Goal: Find specific page/section: Find specific page/section

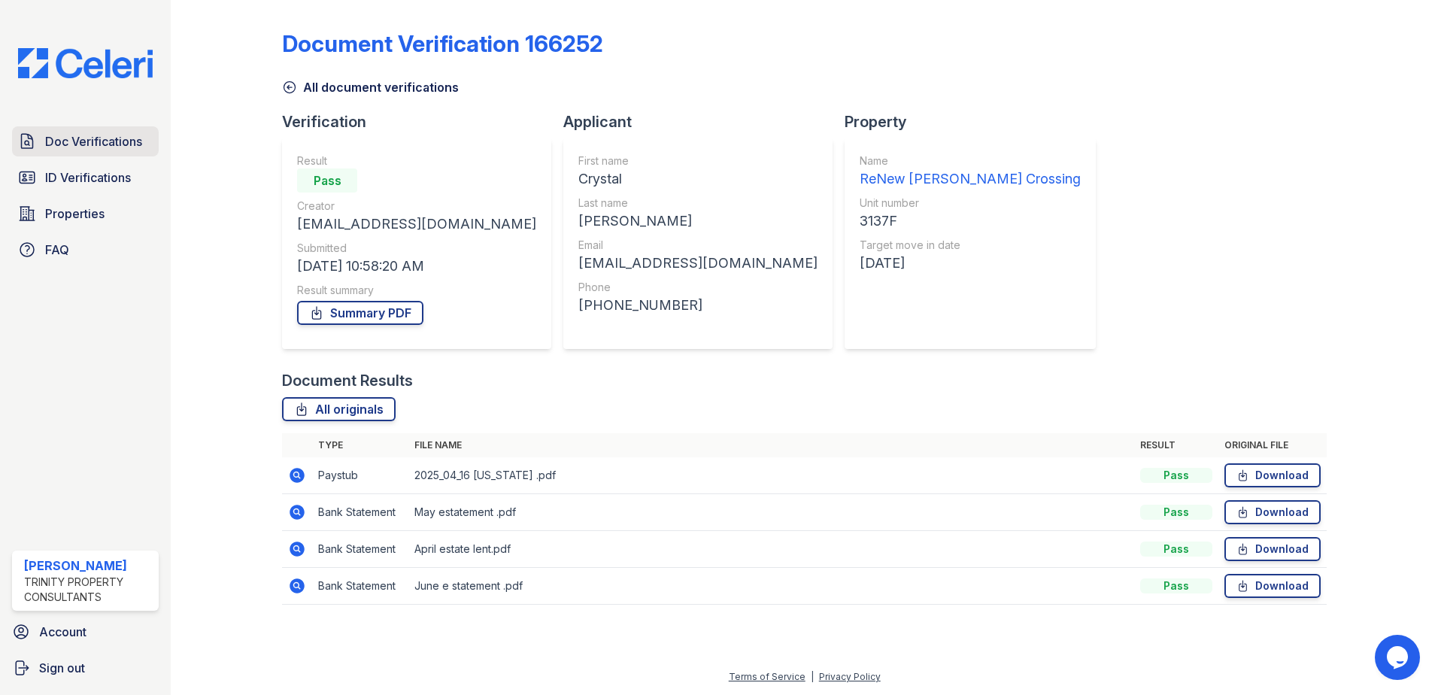
click at [81, 152] on link "Doc Verifications" at bounding box center [85, 141] width 147 height 30
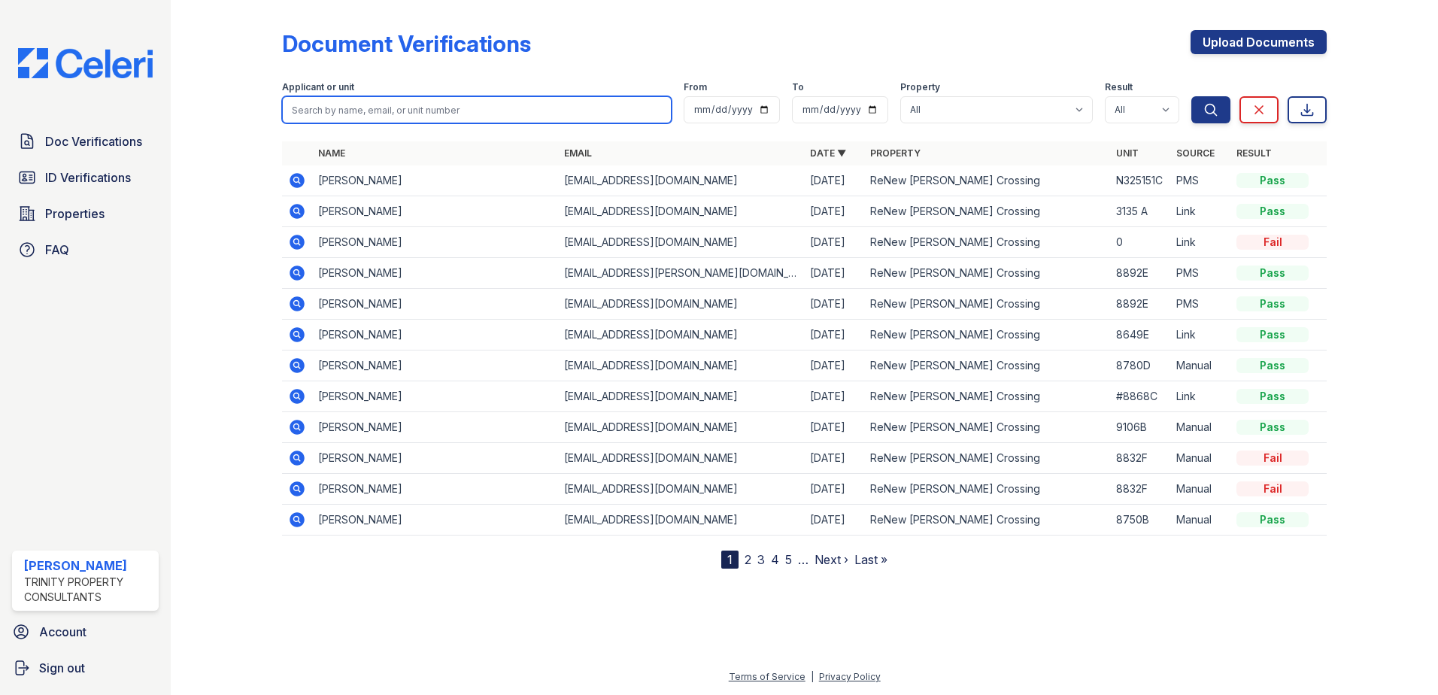
click at [381, 103] on input "search" at bounding box center [477, 109] width 390 height 27
type input "[PERSON_NAME]"
click at [1191, 96] on button "Search" at bounding box center [1210, 109] width 39 height 27
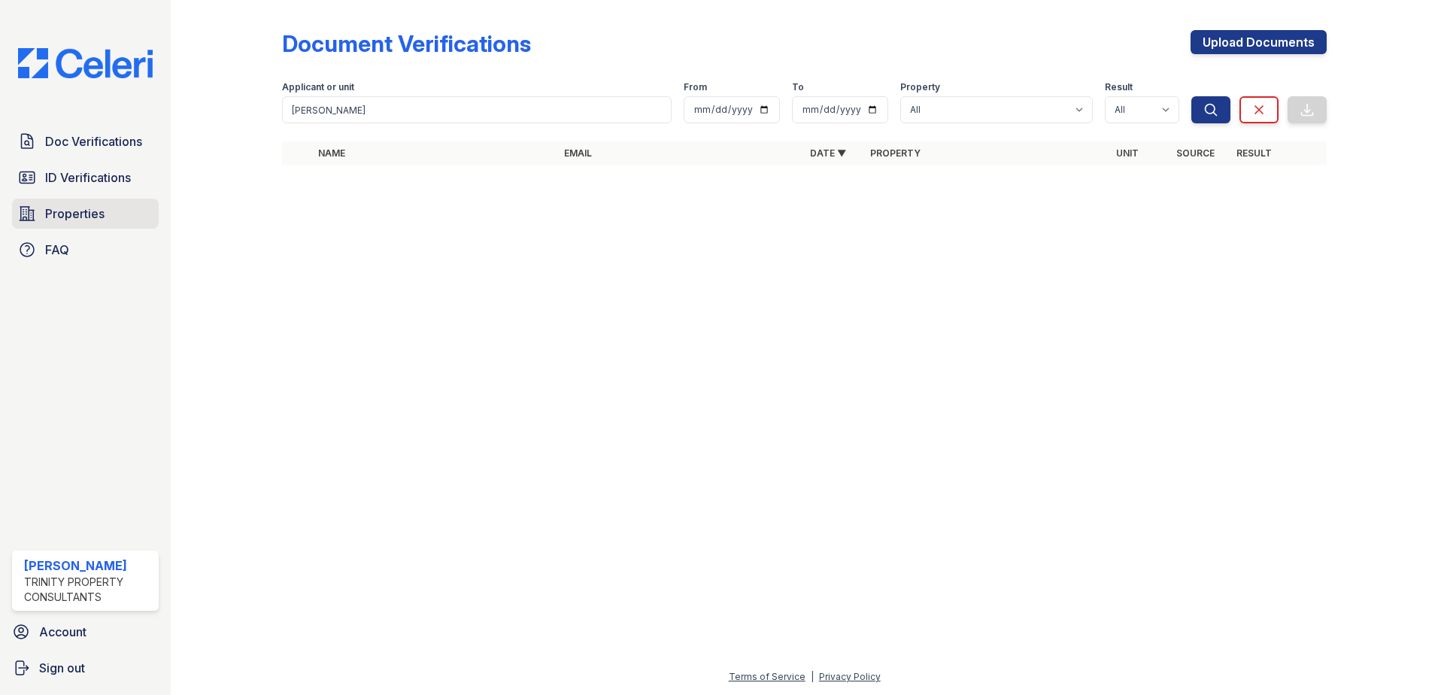
click at [108, 209] on link "Properties" at bounding box center [85, 214] width 147 height 30
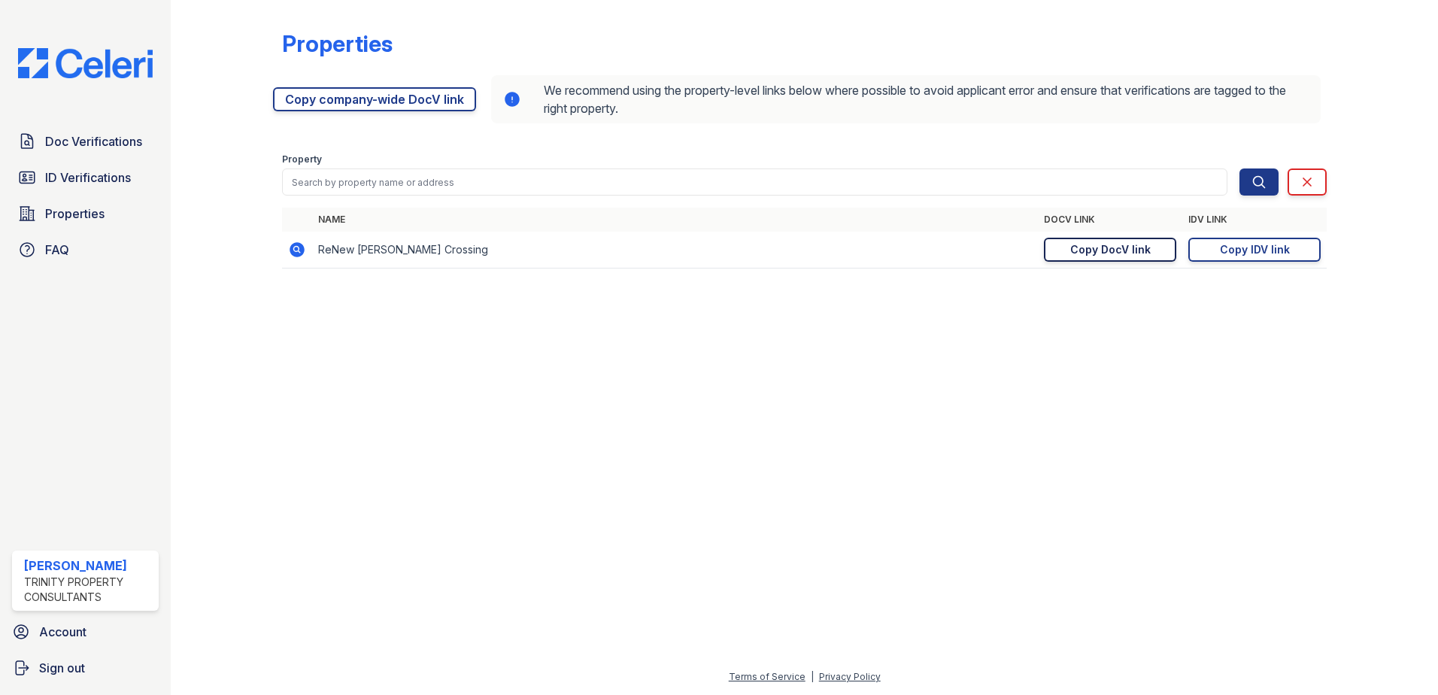
click at [1144, 247] on div "Copy DocV link" at bounding box center [1110, 249] width 80 height 15
click at [1324, 308] on div at bounding box center [804, 488] width 1219 height 360
drag, startPoint x: 1251, startPoint y: 253, endPoint x: 1248, endPoint y: 260, distance: 7.9
click at [1251, 253] on div "Copy IDV link" at bounding box center [1255, 249] width 70 height 15
